Goal: Check status

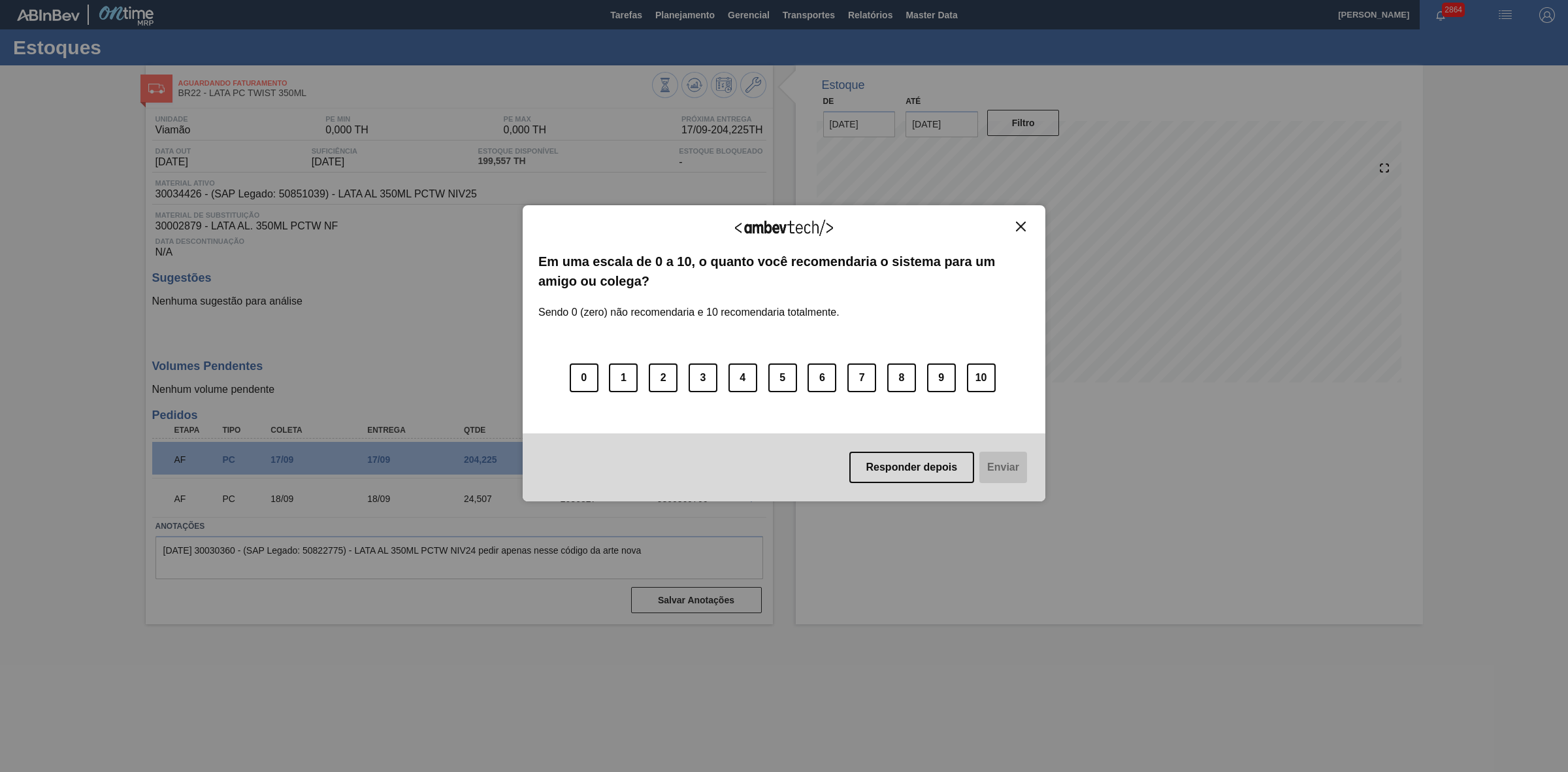
click at [1026, 226] on img "Close" at bounding box center [1020, 226] width 10 height 10
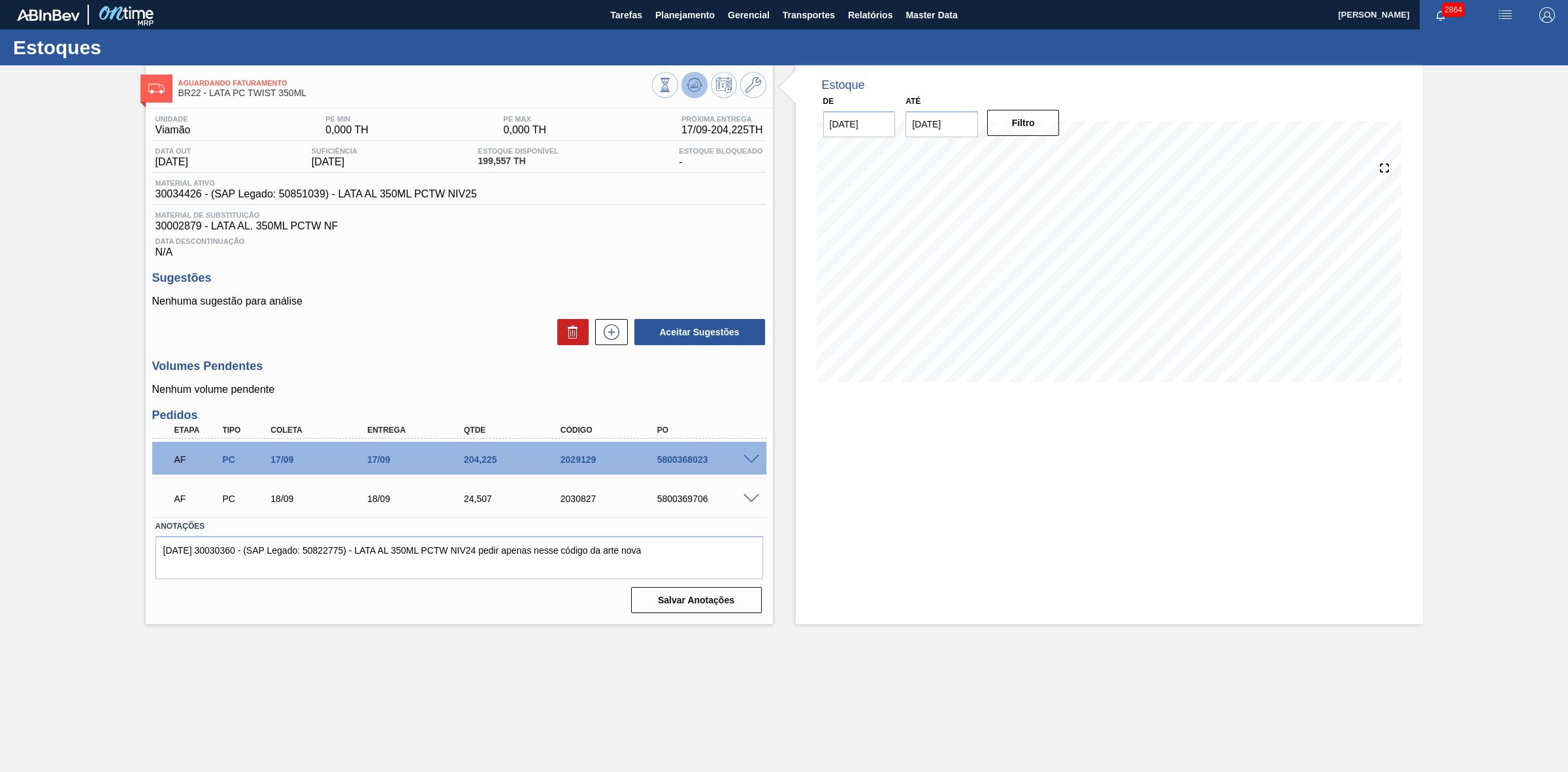
click at [691, 96] on button at bounding box center [694, 85] width 26 height 26
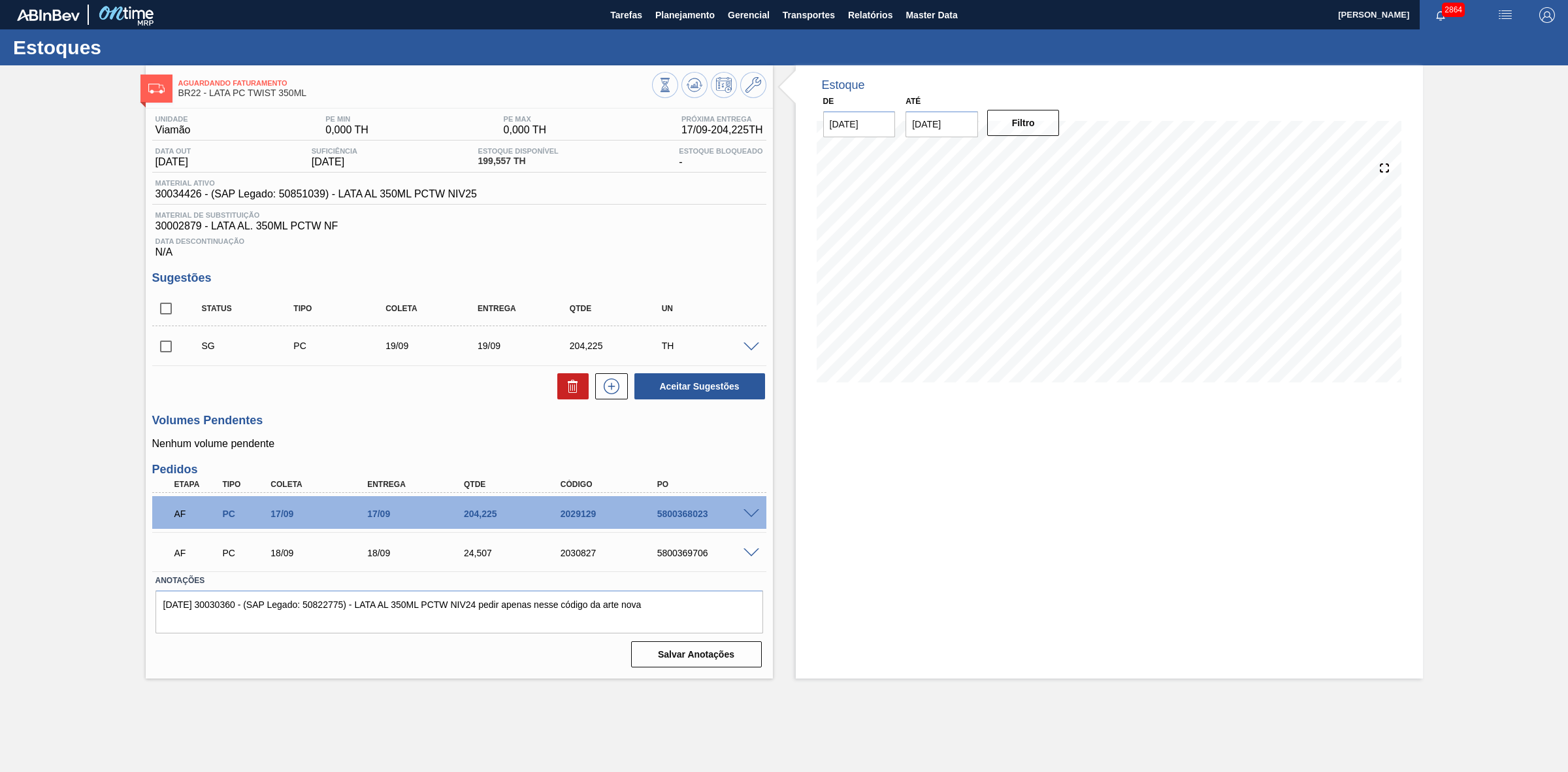
click at [164, 348] on input "checkbox" at bounding box center [166, 346] width 27 height 27
checkbox input "true"
click at [563, 388] on button at bounding box center [573, 386] width 31 height 26
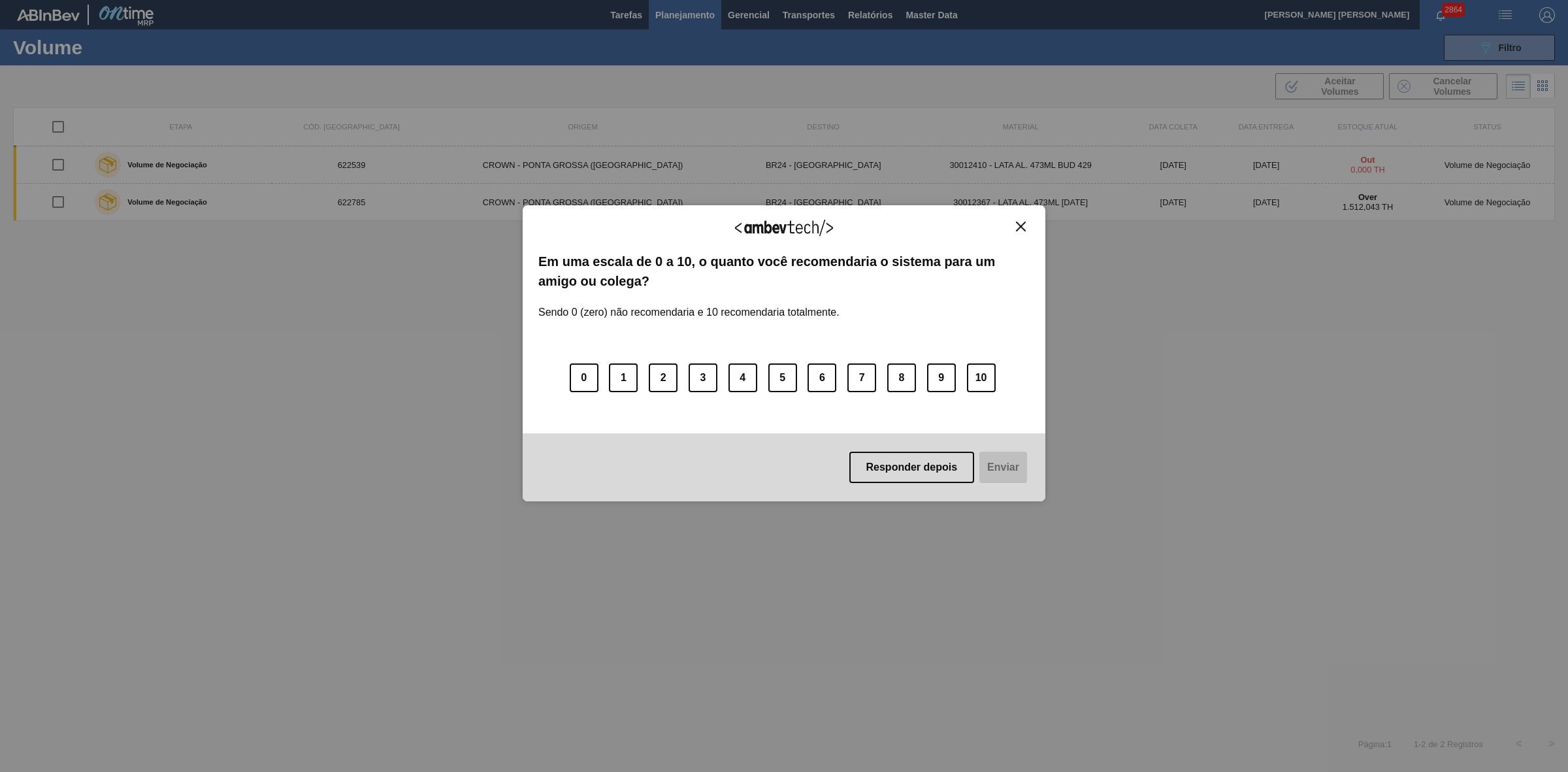
click at [1023, 227] on img "Close" at bounding box center [1020, 226] width 10 height 10
click at [1026, 230] on button "Close" at bounding box center [1020, 226] width 17 height 11
